Goal: Check status: Check status

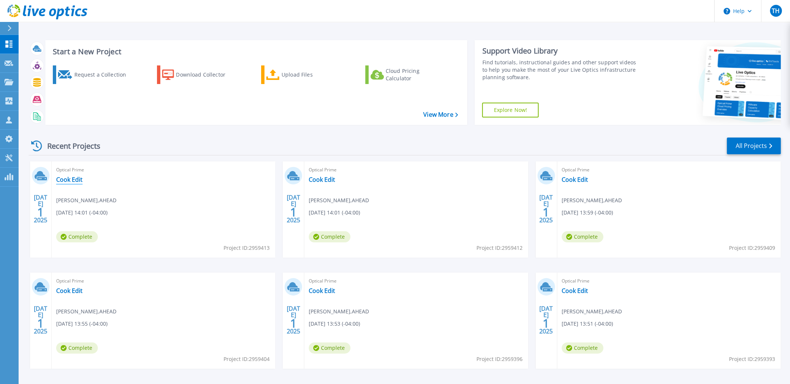
click at [62, 177] on link "Cook Edit" at bounding box center [69, 179] width 26 height 7
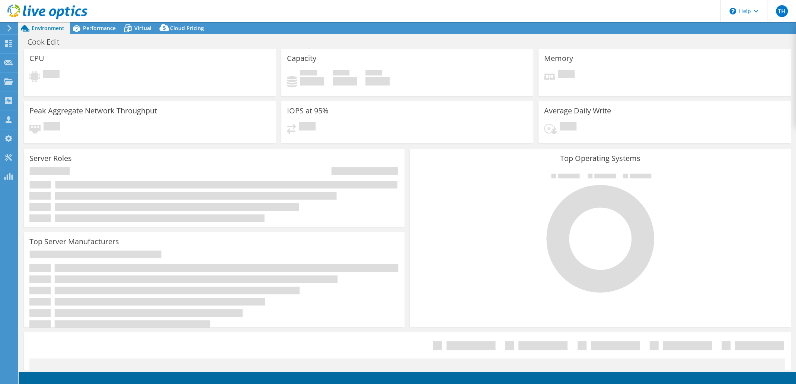
select select "USD"
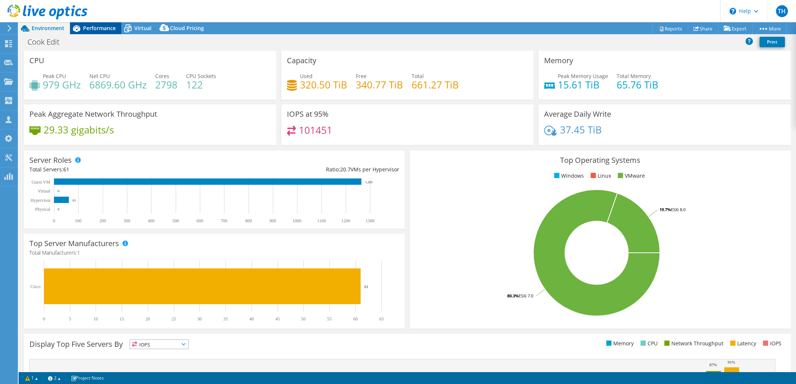
click at [98, 32] on div "Performance" at bounding box center [95, 28] width 51 height 12
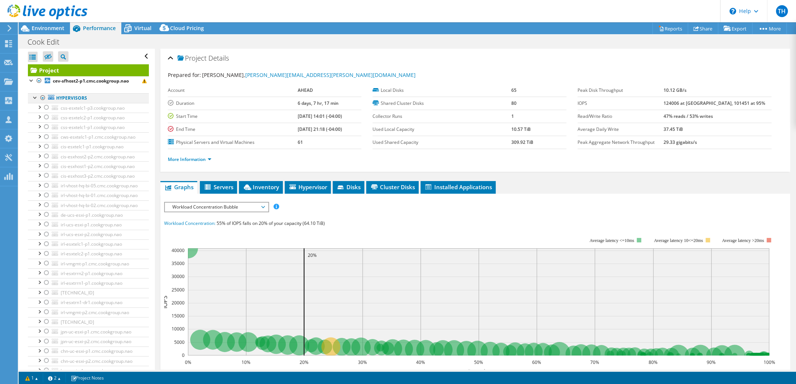
click at [43, 96] on div at bounding box center [42, 97] width 7 height 9
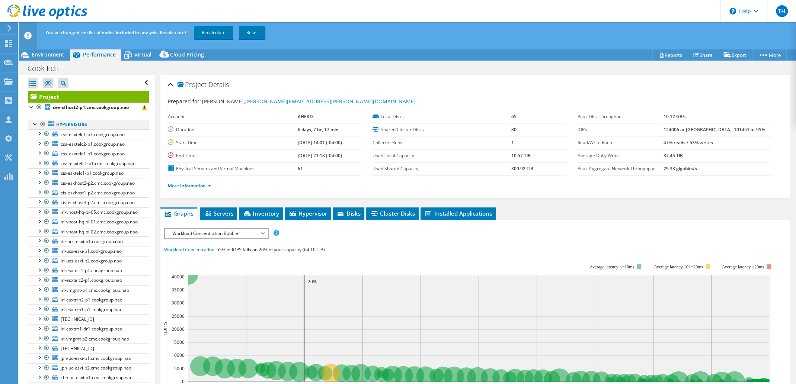
click at [41, 126] on div at bounding box center [42, 124] width 7 height 9
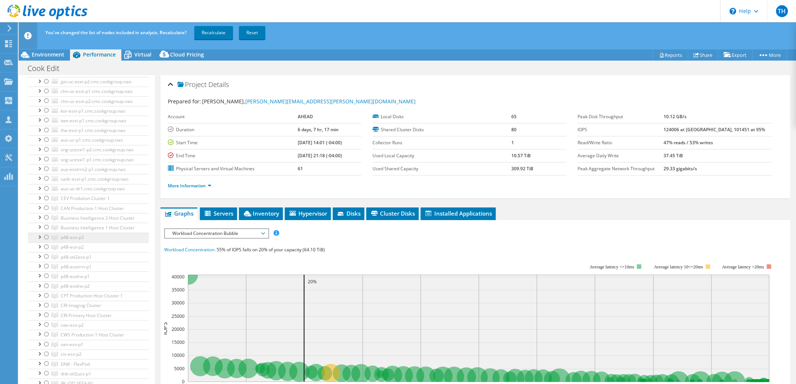
scroll to position [297, 0]
click at [45, 231] on div at bounding box center [46, 226] width 7 height 9
drag, startPoint x: 45, startPoint y: 295, endPoint x: 47, endPoint y: 304, distance: 9.6
click at [45, 241] on div at bounding box center [46, 236] width 7 height 9
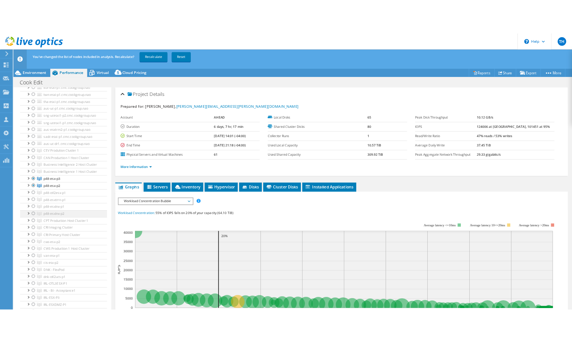
scroll to position [335, 0]
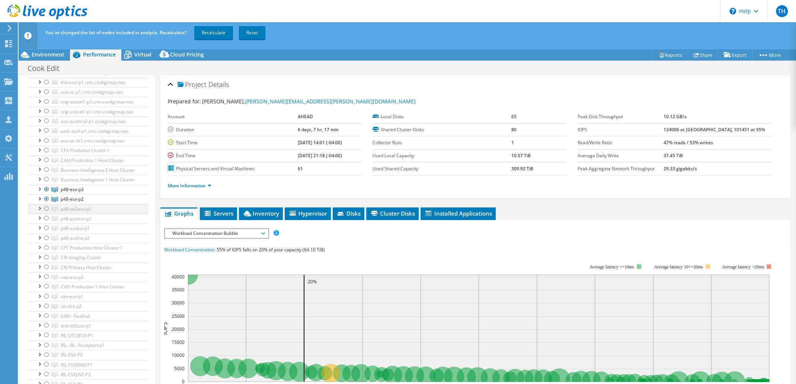
click at [47, 213] on div at bounding box center [46, 208] width 7 height 9
click at [48, 223] on div at bounding box center [46, 218] width 7 height 9
click at [44, 233] on div at bounding box center [46, 228] width 7 height 9
click at [46, 243] on div at bounding box center [46, 238] width 7 height 9
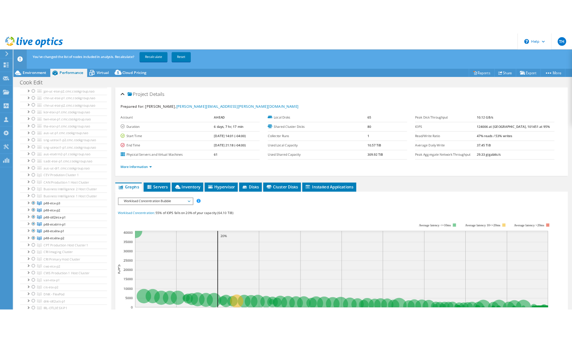
scroll to position [375, 0]
